Goal: Check status: Check status

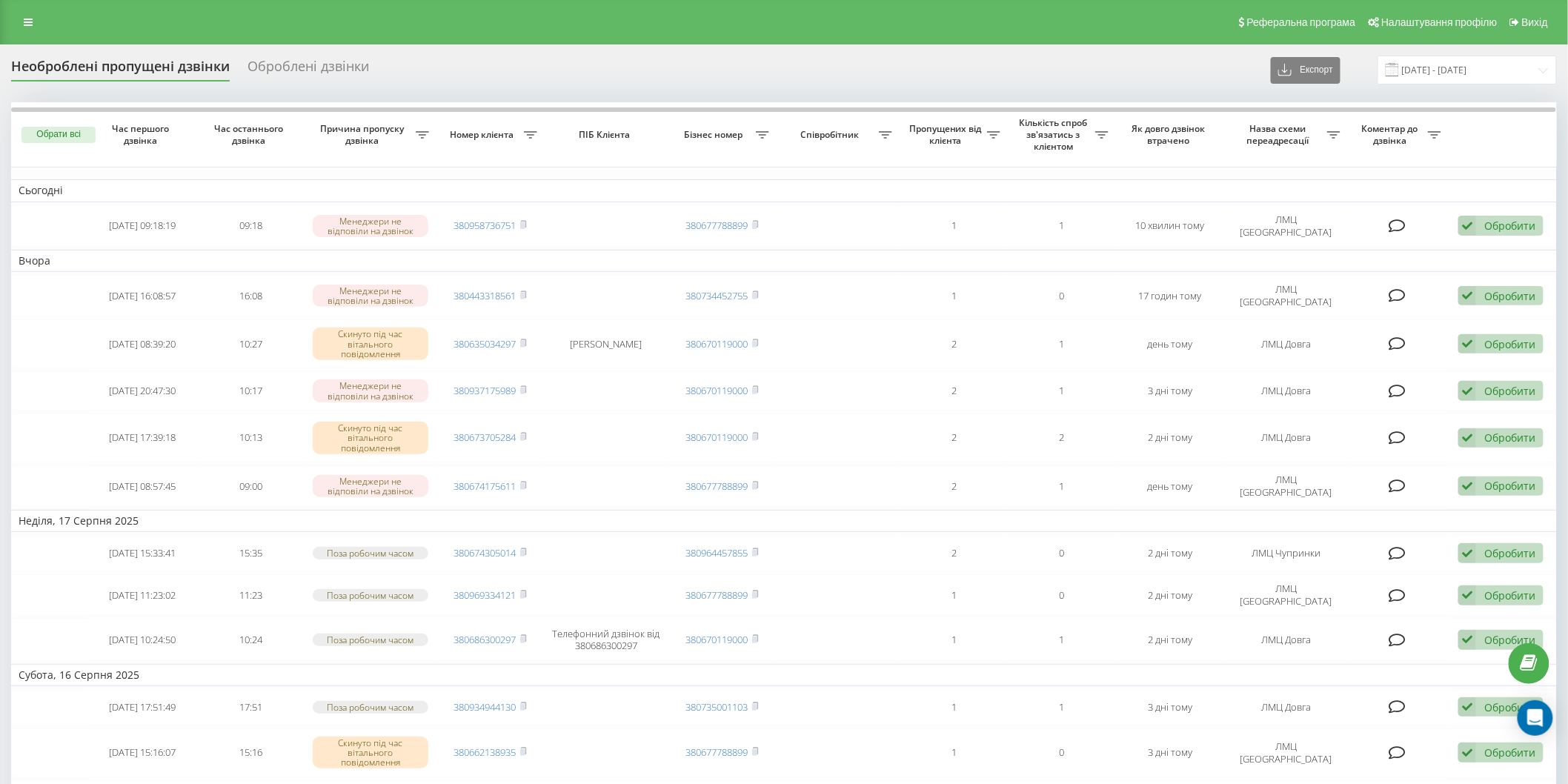
click at [124, 64] on div "Необроблені пропущені дзвінки" at bounding box center [121, 70] width 219 height 23
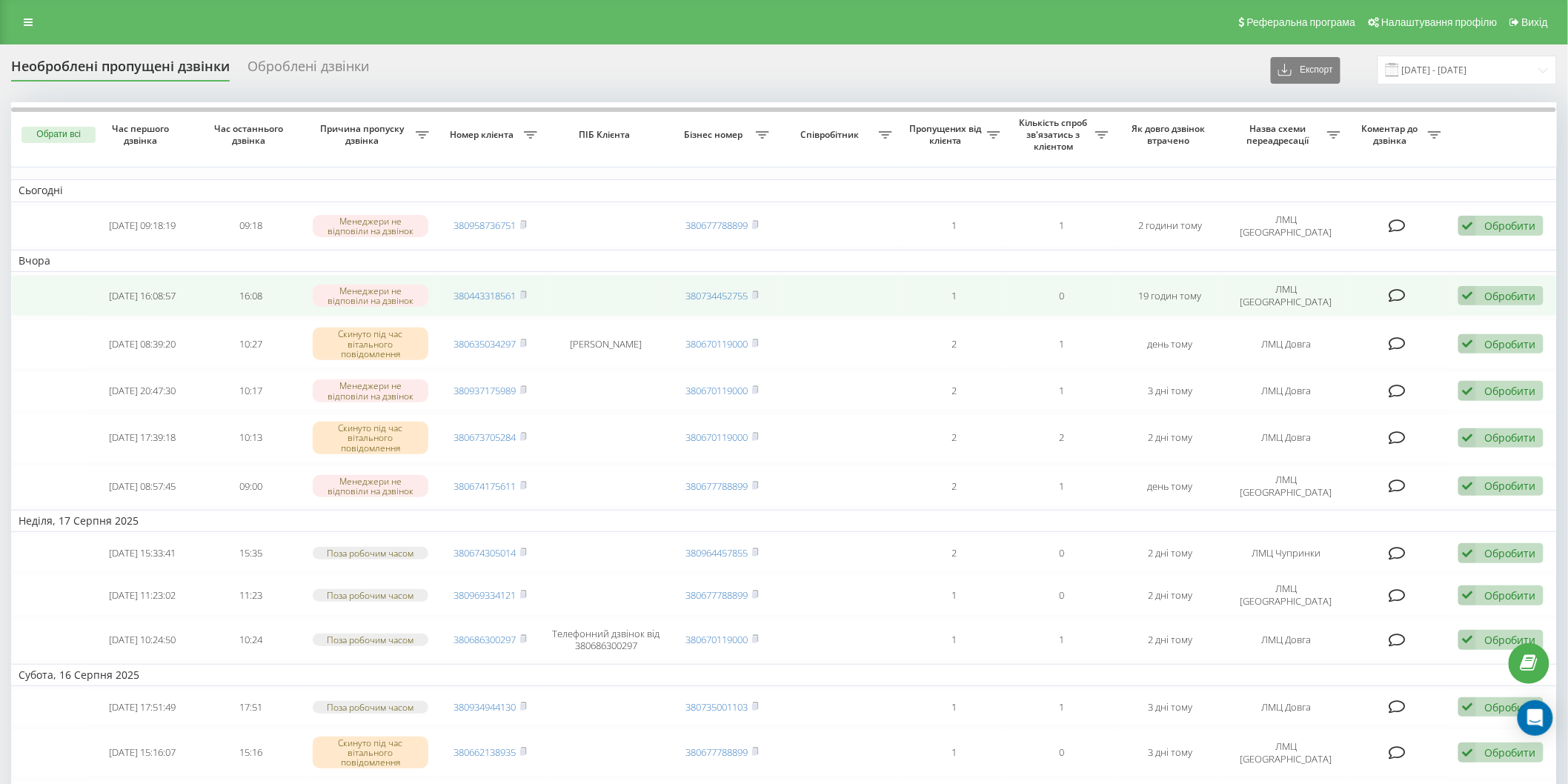
drag, startPoint x: 448, startPoint y: 783, endPoint x: 112, endPoint y: 293, distance: 594.1
